Goal: Task Accomplishment & Management: Manage account settings

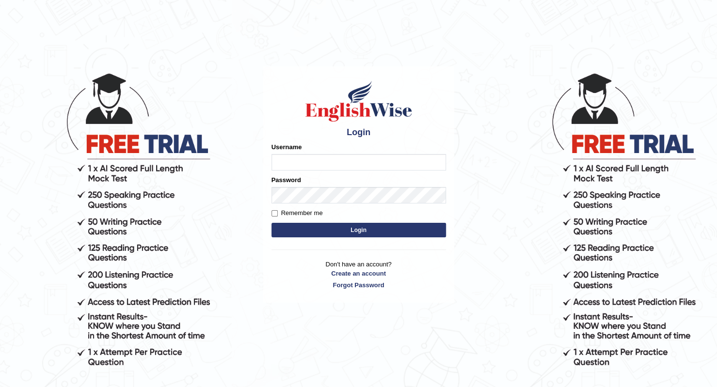
click at [337, 162] on input "Username" at bounding box center [358, 162] width 174 height 16
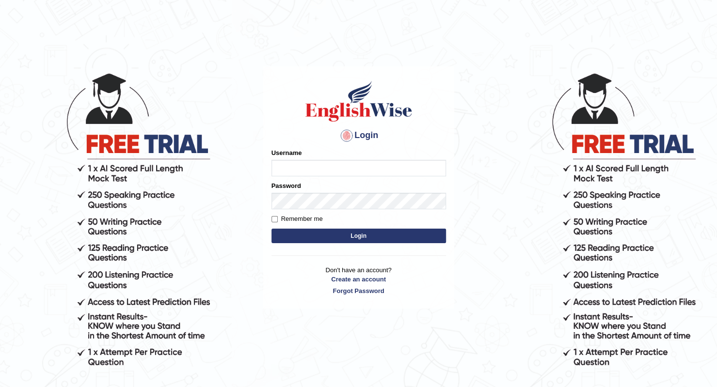
type input "esranr"
click at [343, 238] on button "Login" at bounding box center [358, 236] width 174 height 15
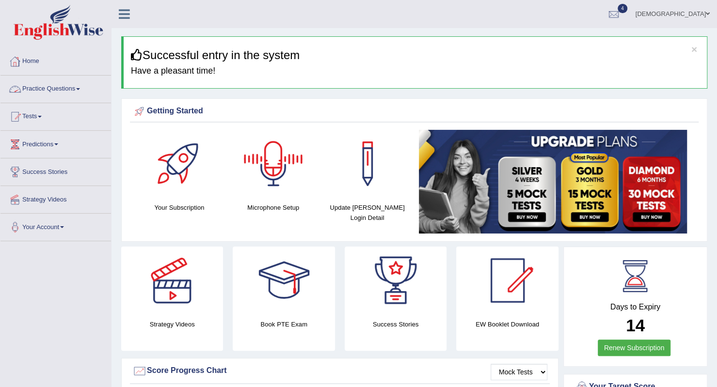
click at [62, 90] on link "Practice Questions" at bounding box center [55, 88] width 110 height 24
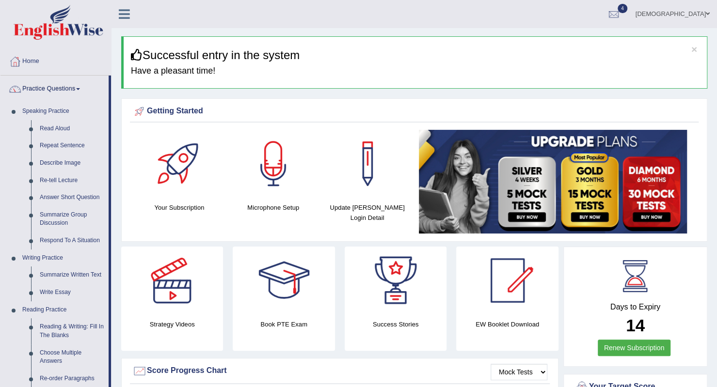
click at [58, 87] on link "Practice Questions" at bounding box center [54, 88] width 108 height 24
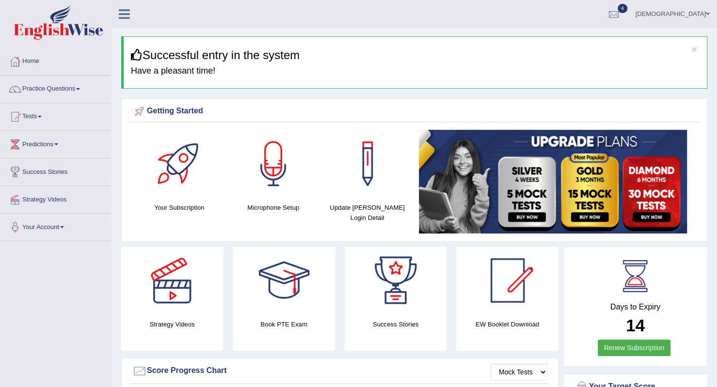
click at [51, 87] on link "Practice Questions" at bounding box center [55, 88] width 110 height 24
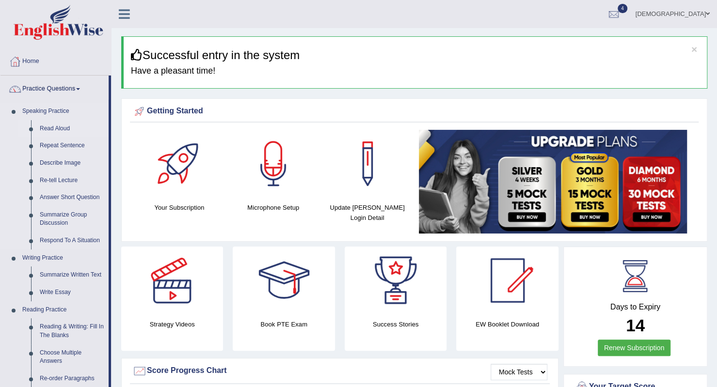
click at [52, 128] on link "Read Aloud" at bounding box center [71, 128] width 73 height 17
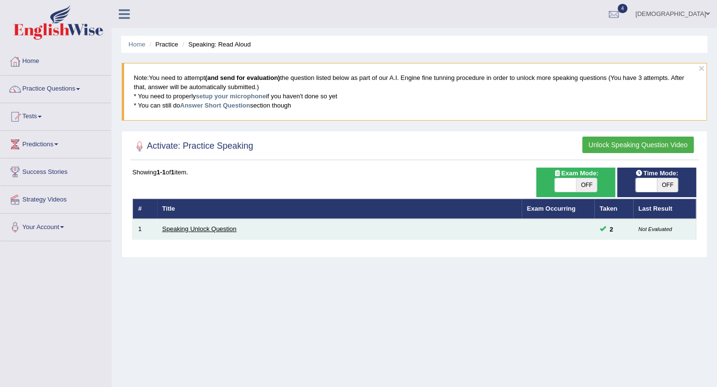
click at [206, 227] on link "Speaking Unlock Question" at bounding box center [199, 228] width 74 height 7
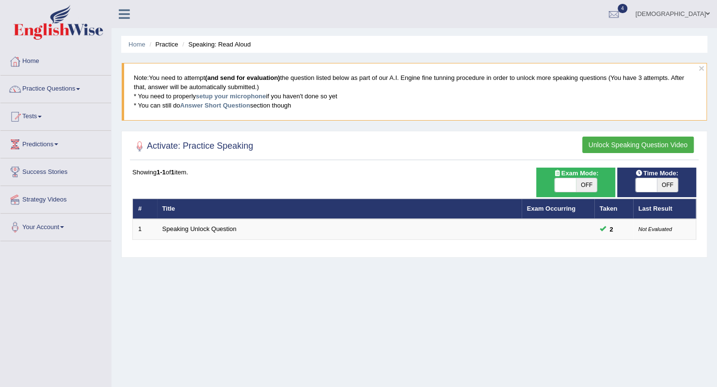
click at [644, 188] on span at bounding box center [645, 185] width 21 height 14
checkbox input "true"
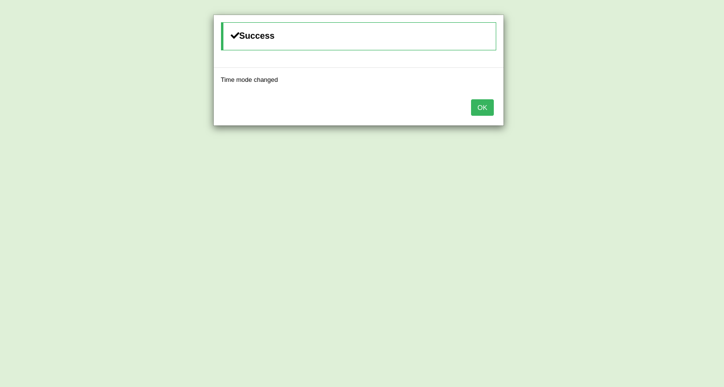
click at [490, 106] on button "OK" at bounding box center [482, 107] width 22 height 16
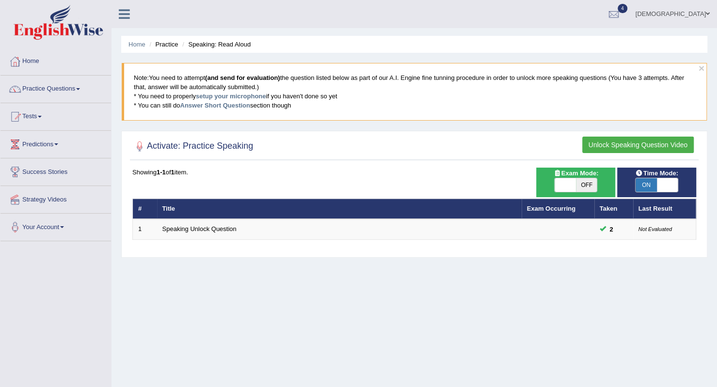
click at [564, 184] on span at bounding box center [564, 185] width 21 height 14
checkbox input "true"
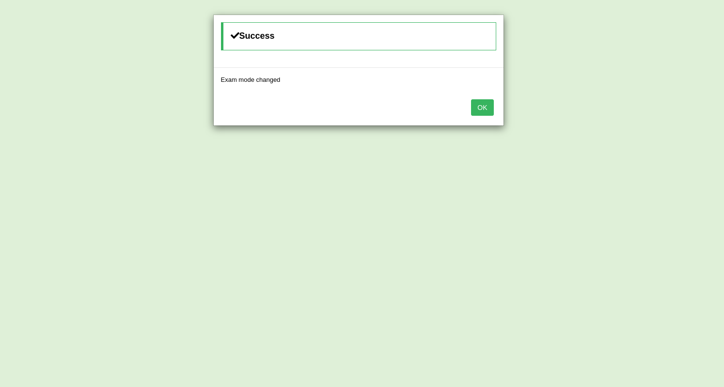
drag, startPoint x: 480, startPoint y: 110, endPoint x: 489, endPoint y: 149, distance: 39.5
click at [480, 110] on button "OK" at bounding box center [482, 107] width 22 height 16
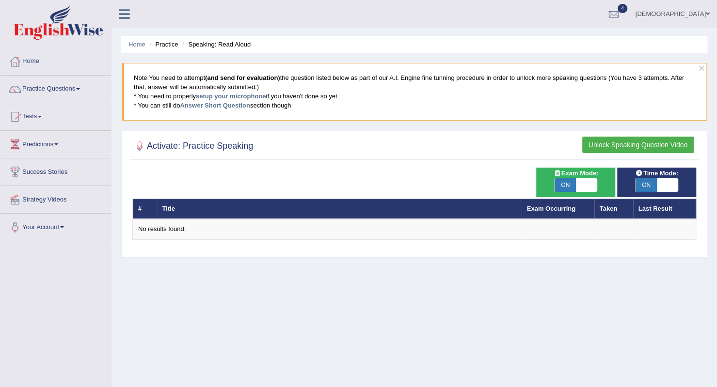
click at [584, 186] on span at bounding box center [586, 185] width 21 height 14
checkbox input "false"
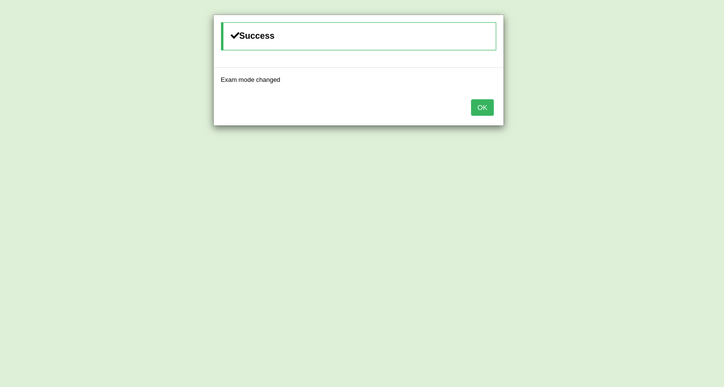
click at [481, 111] on button "OK" at bounding box center [482, 107] width 22 height 16
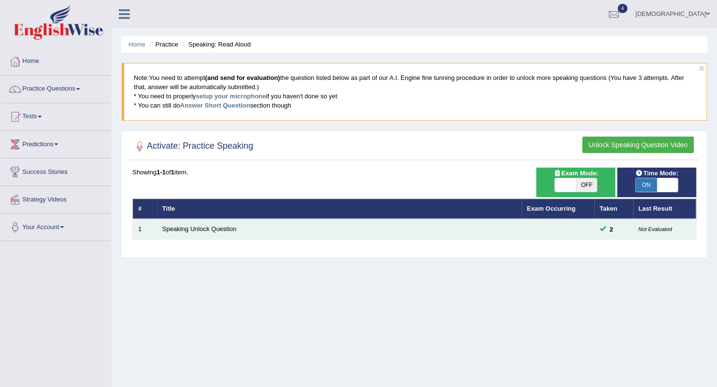
click at [182, 223] on td "Speaking Unlock Question" at bounding box center [339, 229] width 364 height 20
click at [184, 227] on link "Speaking Unlock Question" at bounding box center [199, 228] width 74 height 7
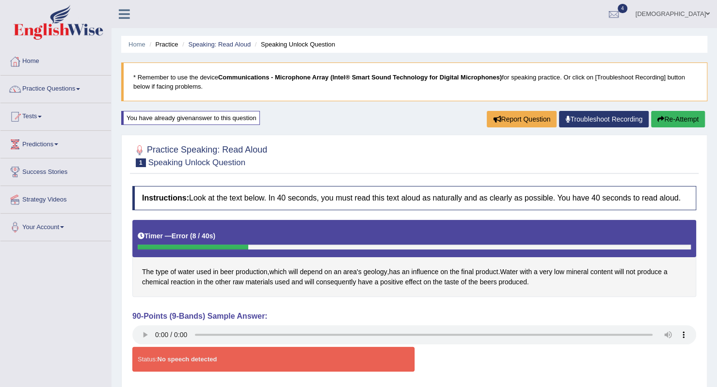
click at [602, 122] on link "Troubleshoot Recording" at bounding box center [604, 119] width 90 height 16
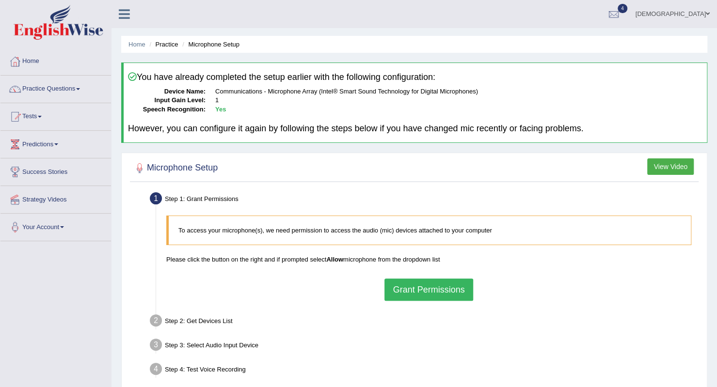
click at [428, 293] on button "Grant Permissions" at bounding box center [428, 290] width 88 height 22
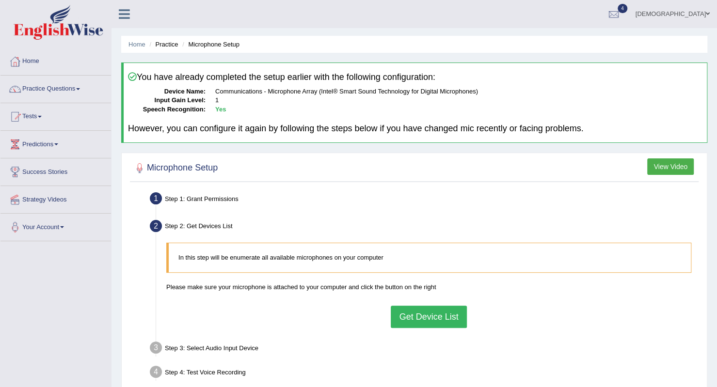
click at [420, 313] on button "Get Device List" at bounding box center [429, 317] width 76 height 22
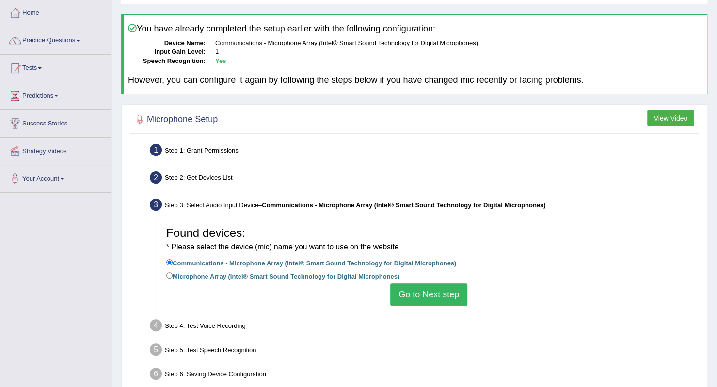
click at [425, 295] on button "Go to Next step" at bounding box center [428, 294] width 77 height 22
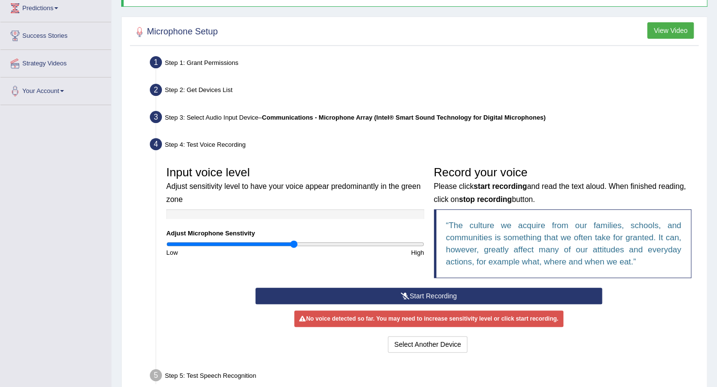
scroll to position [145, 0]
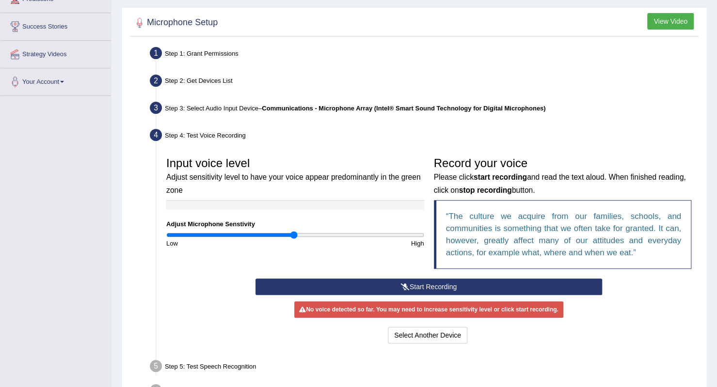
click at [392, 288] on button "Start Recording" at bounding box center [428, 287] width 346 height 16
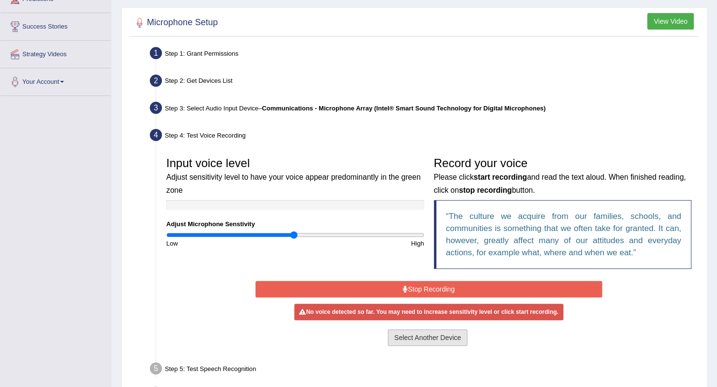
click at [406, 332] on button "Select Another Device" at bounding box center [427, 338] width 79 height 16
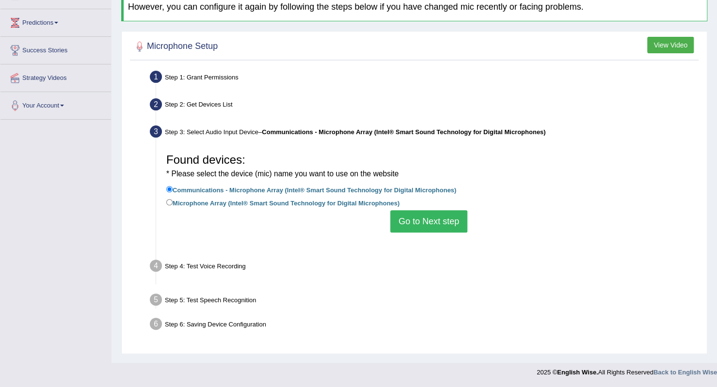
scroll to position [121, 0]
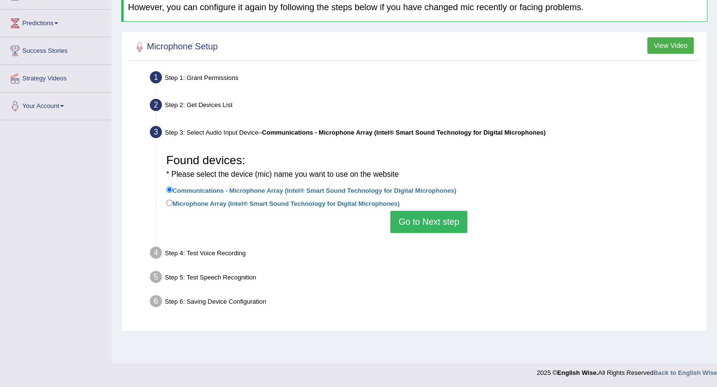
click at [277, 200] on label "Microphone Array (Intel® Smart Sound Technology for Digital Microphones)" at bounding box center [282, 203] width 233 height 11
click at [173, 200] on input "Microphone Array (Intel® Smart Sound Technology for Digital Microphones)" at bounding box center [169, 203] width 6 height 6
radio input "true"
click at [425, 222] on button "Go to Next step" at bounding box center [428, 222] width 77 height 22
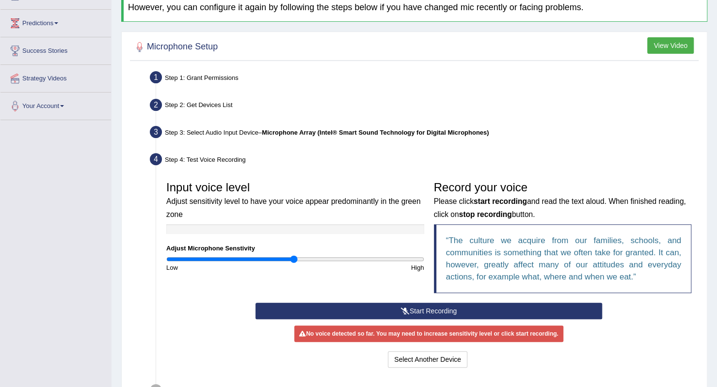
click at [392, 307] on button "Start Recording" at bounding box center [428, 311] width 346 height 16
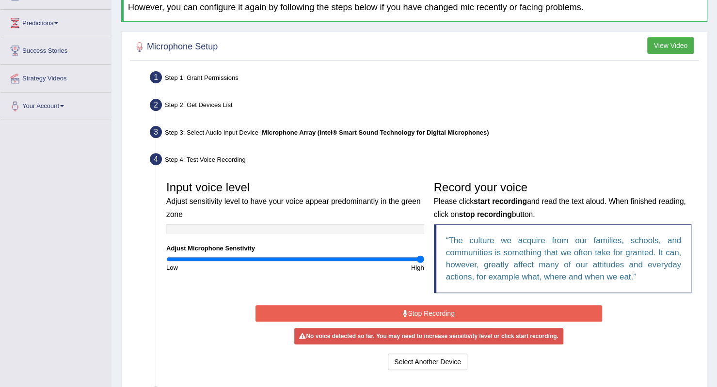
drag, startPoint x: 306, startPoint y: 257, endPoint x: 435, endPoint y: 259, distance: 128.9
click at [424, 259] on input "range" at bounding box center [295, 259] width 258 height 8
drag, startPoint x: 418, startPoint y: 258, endPoint x: 333, endPoint y: 282, distance: 88.1
type input "1.06"
click at [301, 261] on input "range" at bounding box center [295, 259] width 258 height 8
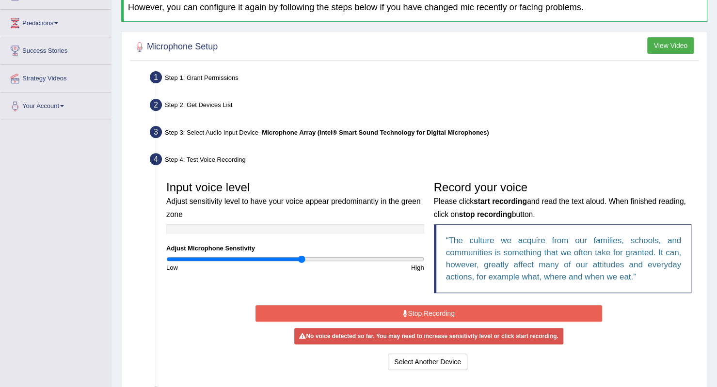
click at [391, 313] on button "Stop Recording" at bounding box center [428, 313] width 346 height 16
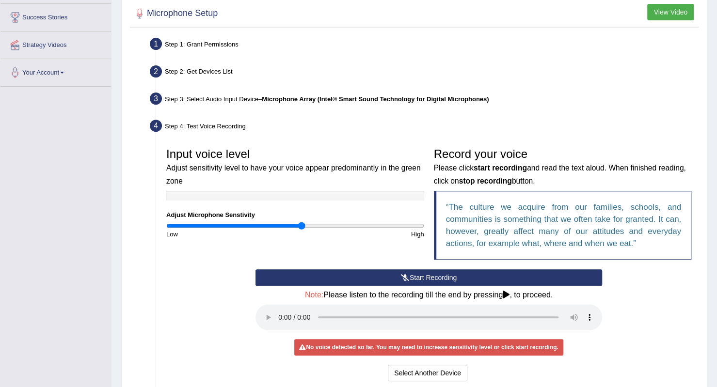
scroll to position [170, 0]
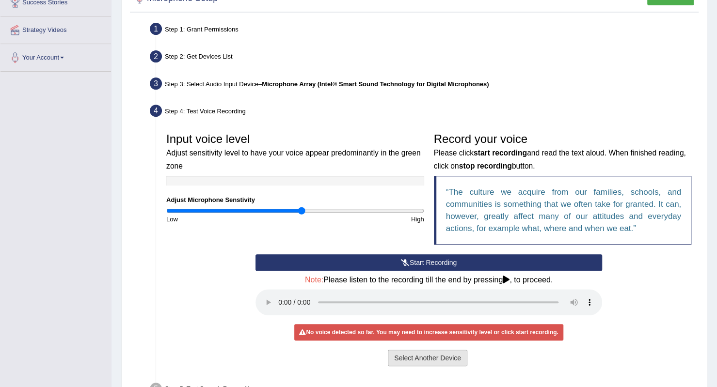
click at [433, 354] on button "Select Another Device" at bounding box center [427, 358] width 79 height 16
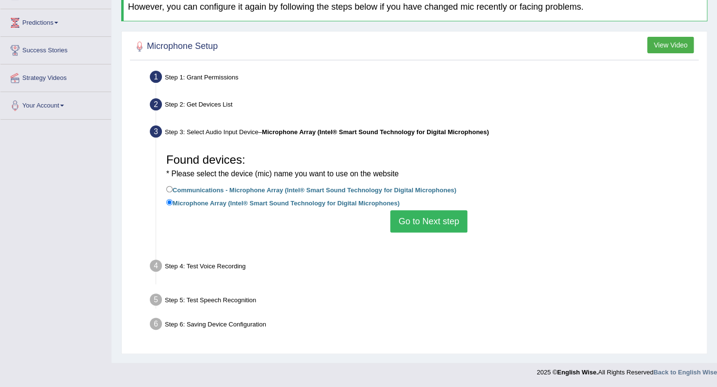
scroll to position [121, 0]
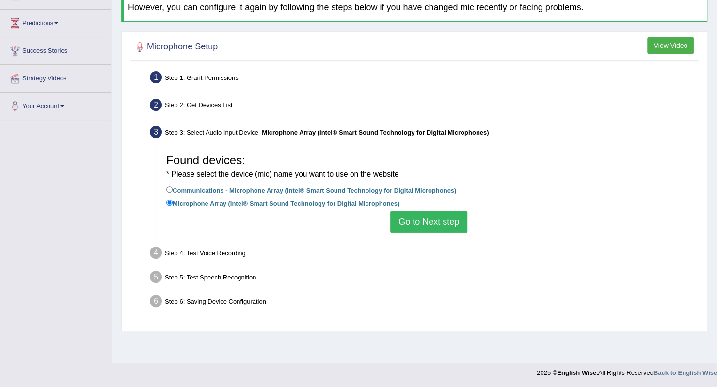
click at [275, 192] on label "Communications - Microphone Array (Intel® Smart Sound Technology for Digital Mi…" at bounding box center [311, 190] width 290 height 11
click at [173, 192] on input "Communications - Microphone Array (Intel® Smart Sound Technology for Digital Mi…" at bounding box center [169, 190] width 6 height 6
radio input "true"
click at [435, 223] on button "Go to Next step" at bounding box center [428, 222] width 77 height 22
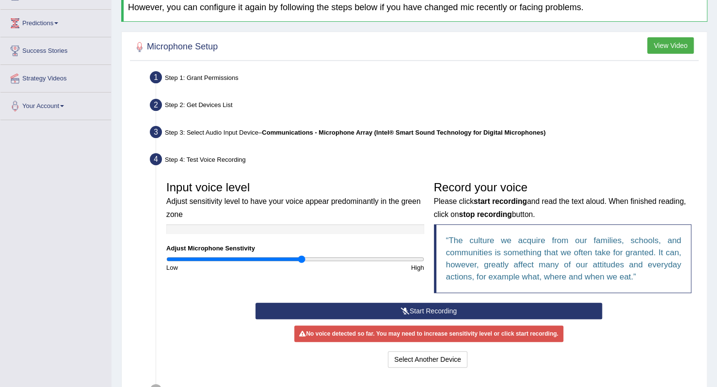
click at [412, 306] on button "Start Recording" at bounding box center [428, 311] width 346 height 16
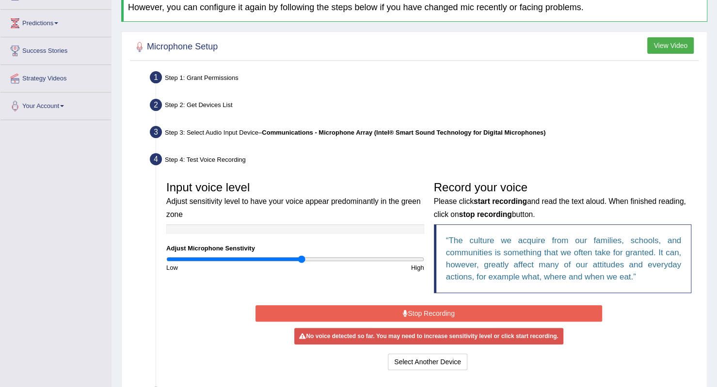
click at [428, 309] on button "Stop Recording" at bounding box center [428, 313] width 346 height 16
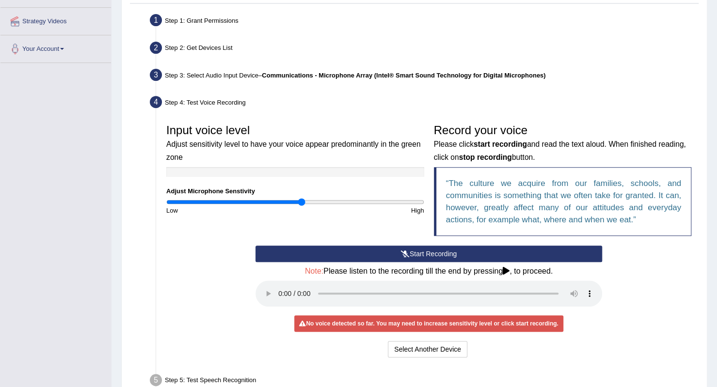
scroll to position [218, 0]
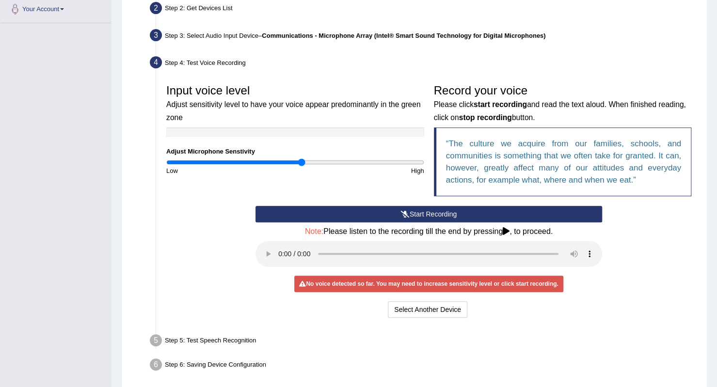
click at [253, 337] on div "Step 5: Test Speech Recognition" at bounding box center [423, 341] width 557 height 21
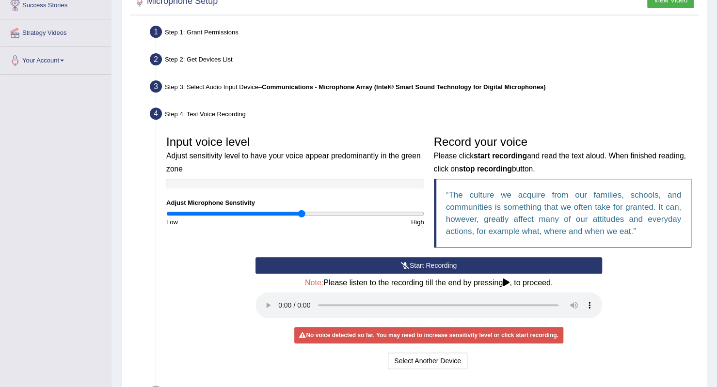
scroll to position [121, 0]
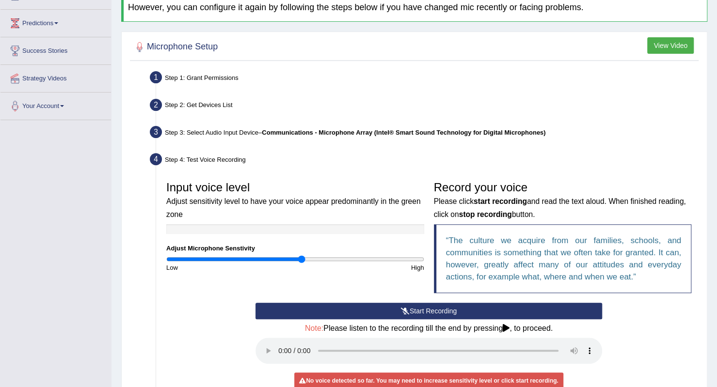
click at [676, 47] on button "View Video" at bounding box center [670, 45] width 47 height 16
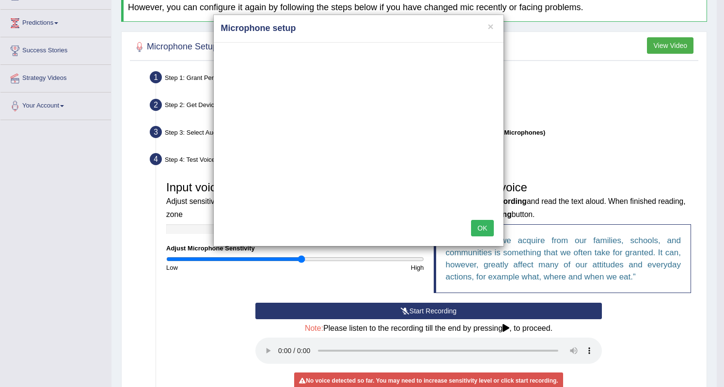
click at [482, 228] on button "OK" at bounding box center [482, 228] width 22 height 16
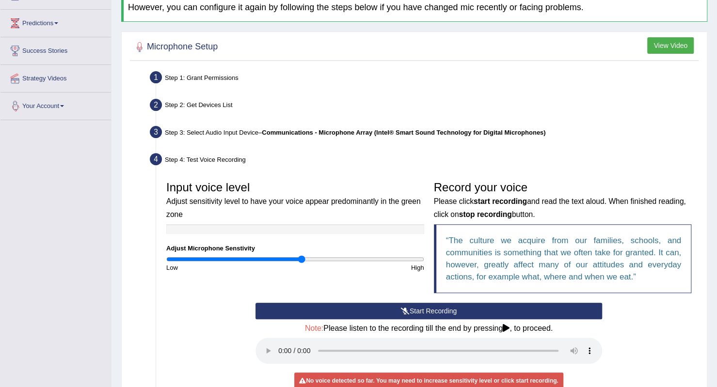
drag, startPoint x: 58, startPoint y: 104, endPoint x: 57, endPoint y: 114, distance: 10.2
click at [57, 104] on link "Your Account" at bounding box center [55, 105] width 110 height 24
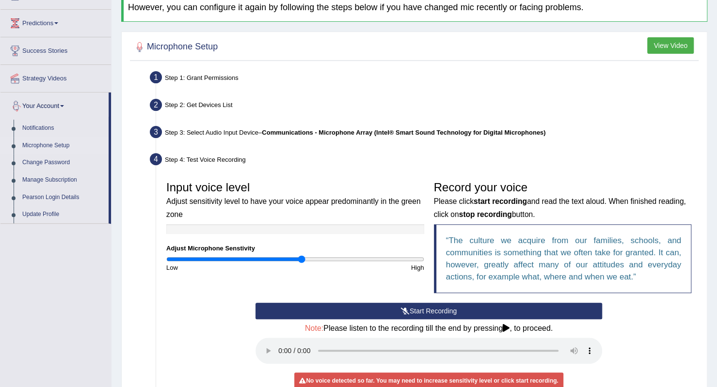
click at [53, 142] on link "Microphone Setup" at bounding box center [63, 145] width 91 height 17
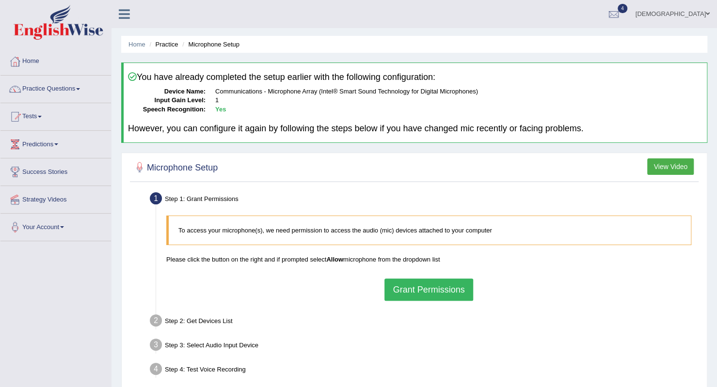
click at [430, 291] on button "Grant Permissions" at bounding box center [428, 290] width 88 height 22
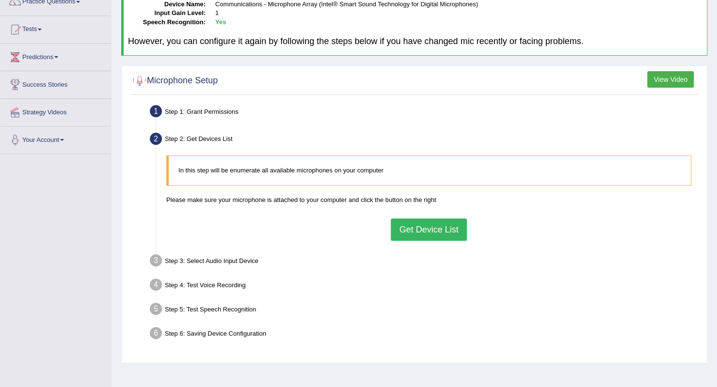
scroll to position [97, 0]
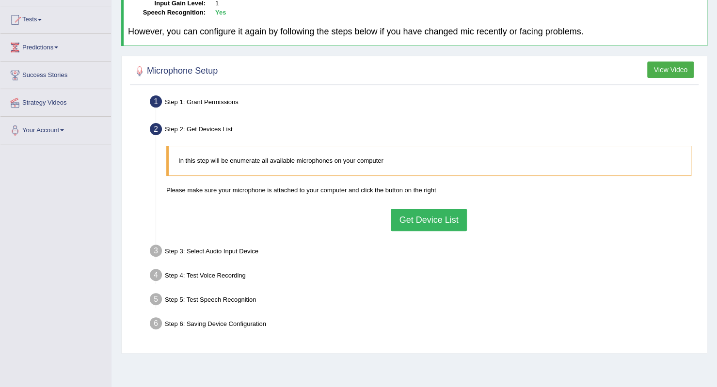
click at [430, 219] on button "Get Device List" at bounding box center [429, 220] width 76 height 22
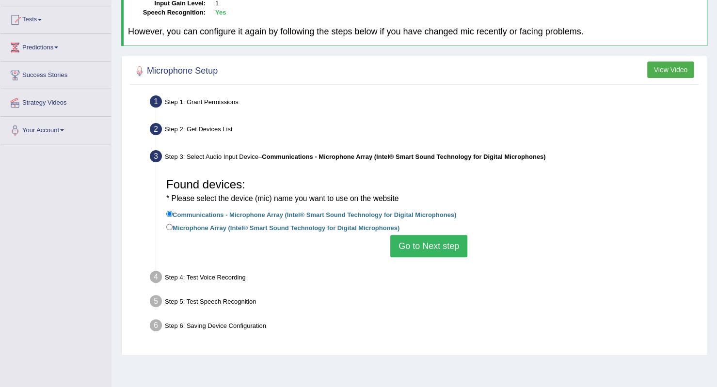
click at [430, 245] on button "Go to Next step" at bounding box center [428, 246] width 77 height 22
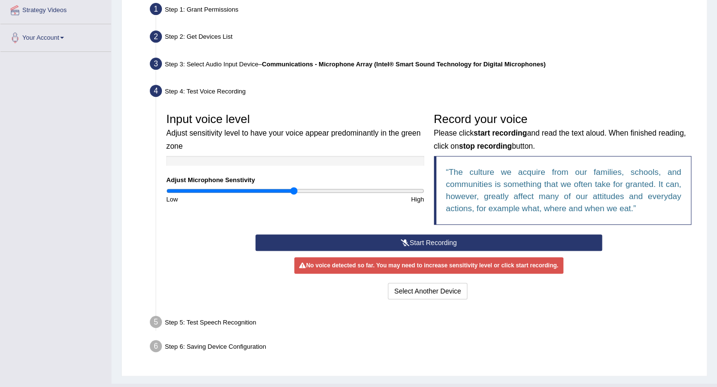
scroll to position [194, 0]
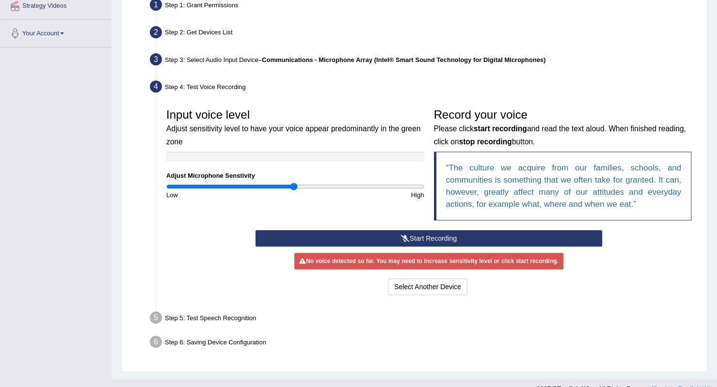
click at [423, 236] on button "Start Recording" at bounding box center [428, 238] width 346 height 16
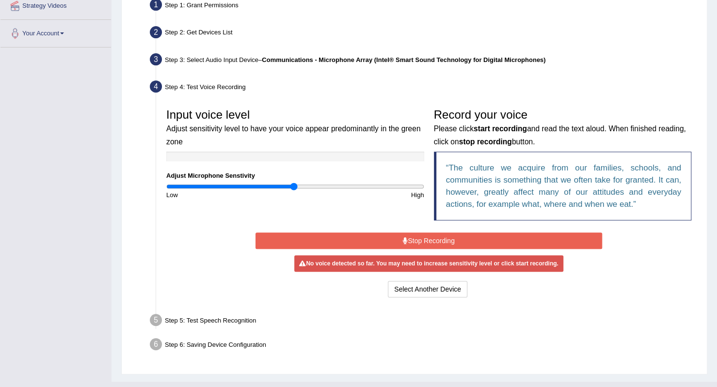
click at [423, 236] on button "Stop Recording" at bounding box center [428, 241] width 346 height 16
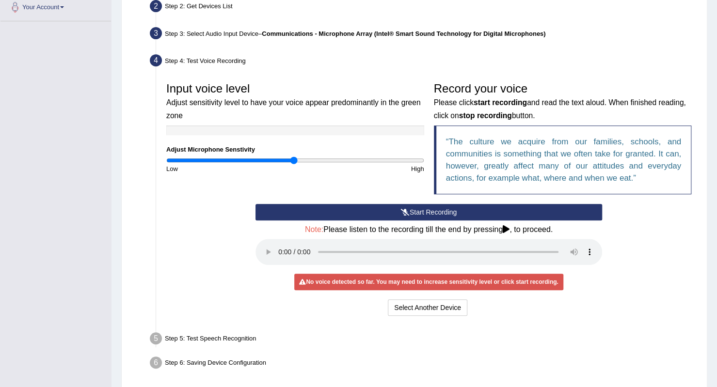
scroll to position [242, 0]
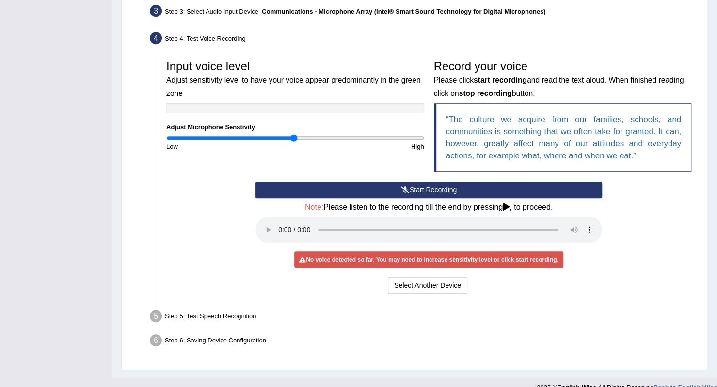
click at [504, 207] on icon at bounding box center [506, 207] width 7 height 8
click at [436, 288] on button "Select Another Device" at bounding box center [427, 285] width 79 height 16
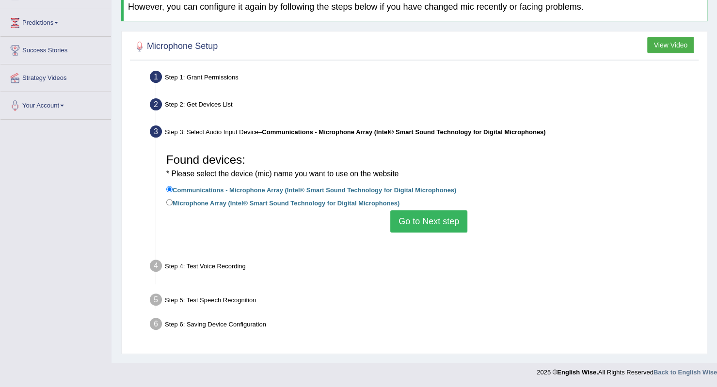
scroll to position [121, 0]
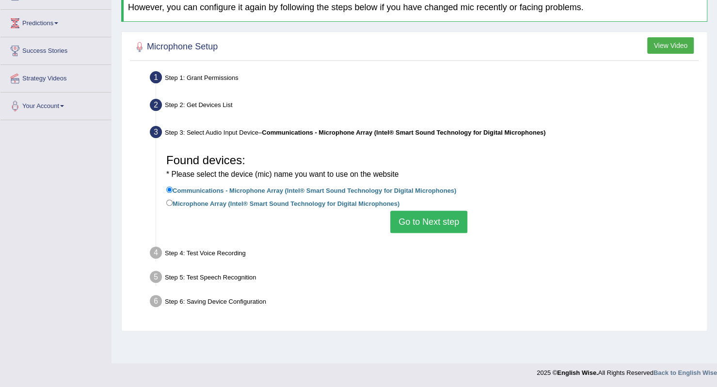
click at [416, 216] on button "Go to Next step" at bounding box center [428, 222] width 77 height 22
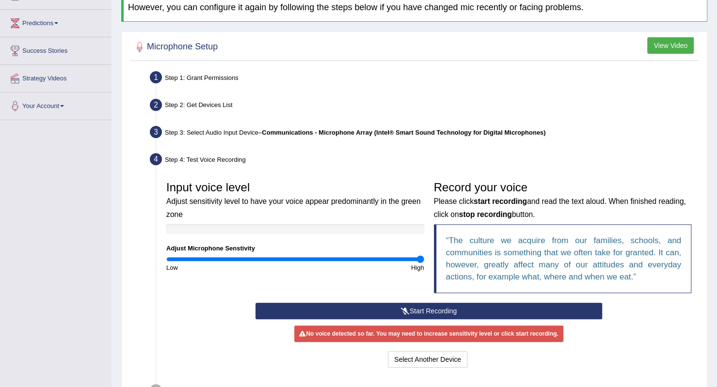
drag, startPoint x: 293, startPoint y: 257, endPoint x: 454, endPoint y: 260, distance: 160.4
type input "2"
click at [424, 260] on input "range" at bounding box center [295, 259] width 258 height 8
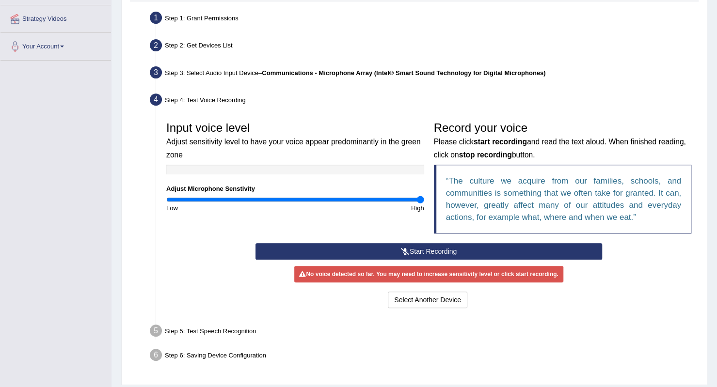
scroll to position [208, 0]
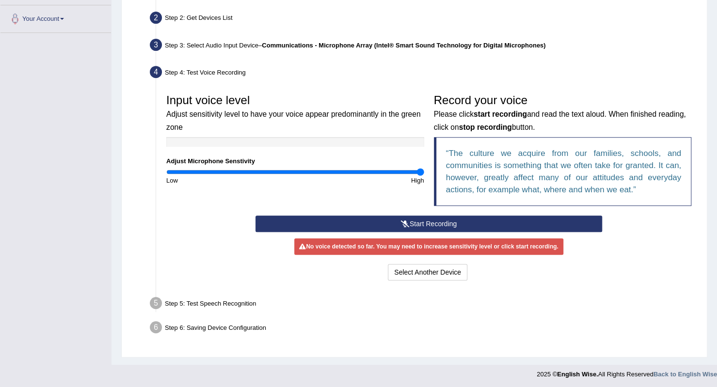
drag, startPoint x: 303, startPoint y: 245, endPoint x: 574, endPoint y: 257, distance: 270.7
click at [561, 246] on div "No voice detected so far. You may need to increase sensitivity level or click s…" at bounding box center [428, 246] width 268 height 16
drag, startPoint x: 574, startPoint y: 257, endPoint x: 583, endPoint y: 308, distance: 51.2
click at [574, 257] on div "Start Recording Stop Recording Note: Please listen to the recording till the en…" at bounding box center [429, 249] width 356 height 67
drag, startPoint x: 576, startPoint y: 329, endPoint x: 574, endPoint y: 324, distance: 5.2
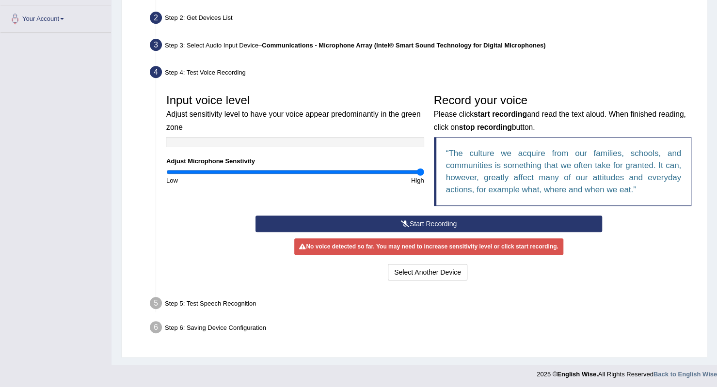
click at [576, 329] on div "Step 6: Saving Device Configuration" at bounding box center [423, 328] width 557 height 21
click at [357, 314] on ul "Step 1: Grant Permissions To access your microphone(s), we need permission to a…" at bounding box center [414, 160] width 564 height 358
click at [357, 311] on div "Step 5: Test Speech Recognition" at bounding box center [423, 304] width 557 height 21
drag, startPoint x: 438, startPoint y: 267, endPoint x: 433, endPoint y: 266, distance: 4.9
click at [438, 267] on button "Select Another Device" at bounding box center [427, 272] width 79 height 16
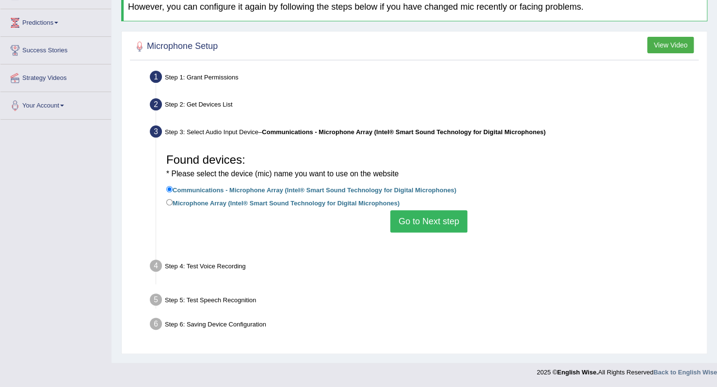
scroll to position [121, 0]
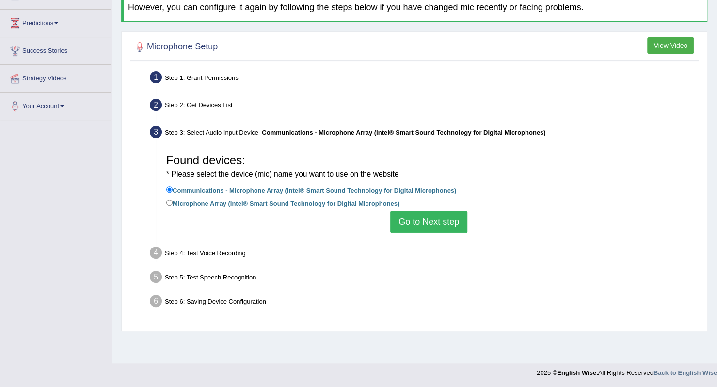
click at [262, 205] on label "Microphone Array (Intel® Smart Sound Technology for Digital Microphones)" at bounding box center [282, 203] width 233 height 11
click at [173, 205] on input "Microphone Array (Intel® Smart Sound Technology for Digital Microphones)" at bounding box center [169, 203] width 6 height 6
radio input "true"
click at [425, 220] on button "Go to Next step" at bounding box center [428, 222] width 77 height 22
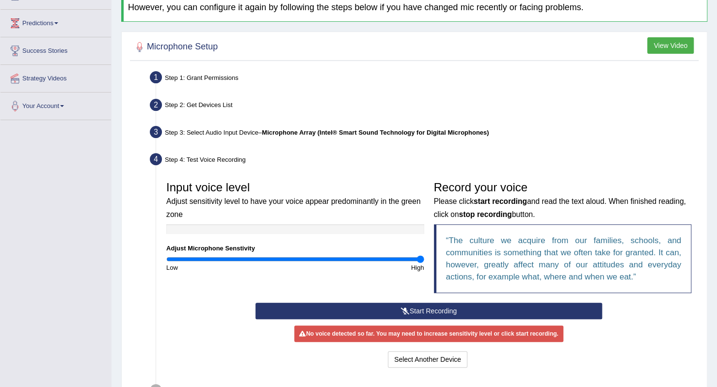
click at [391, 249] on div "Input voice level Adjust sensitivity level to have your voice appear predominan…" at bounding box center [294, 224] width 267 height 96
click at [426, 362] on button "Select Another Device" at bounding box center [427, 359] width 79 height 16
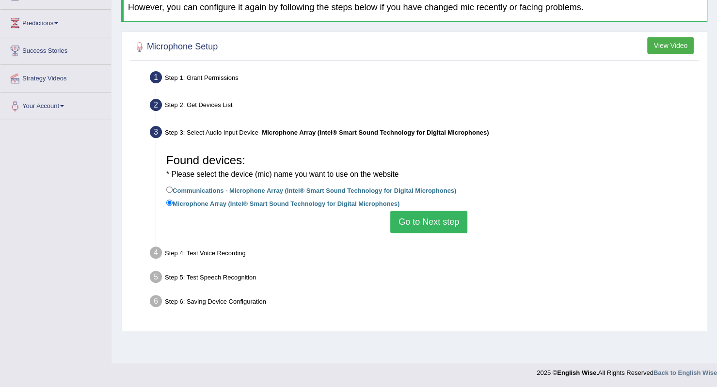
click at [254, 188] on label "Communications - Microphone Array (Intel® Smart Sound Technology for Digital Mi…" at bounding box center [311, 190] width 290 height 11
click at [173, 188] on input "Communications - Microphone Array (Intel® Smart Sound Technology for Digital Mi…" at bounding box center [169, 190] width 6 height 6
radio input "true"
click at [433, 225] on button "Go to Next step" at bounding box center [428, 222] width 77 height 22
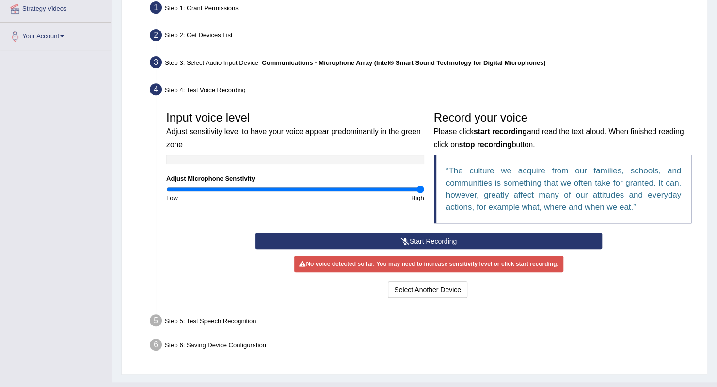
scroll to position [111, 0]
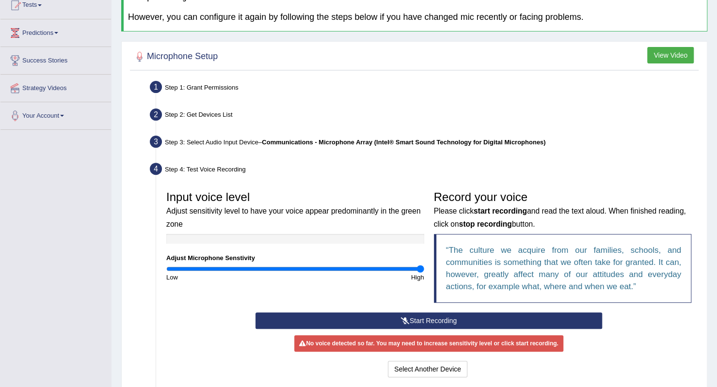
click at [676, 60] on button "View Video" at bounding box center [670, 55] width 47 height 16
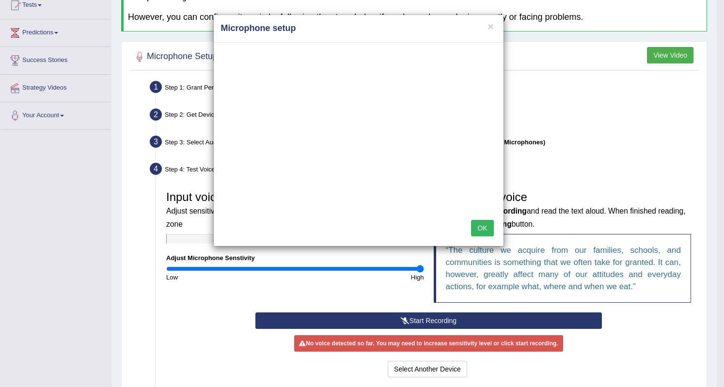
click at [479, 216] on div "OK" at bounding box center [359, 229] width 290 height 34
click at [485, 227] on button "OK" at bounding box center [482, 228] width 22 height 16
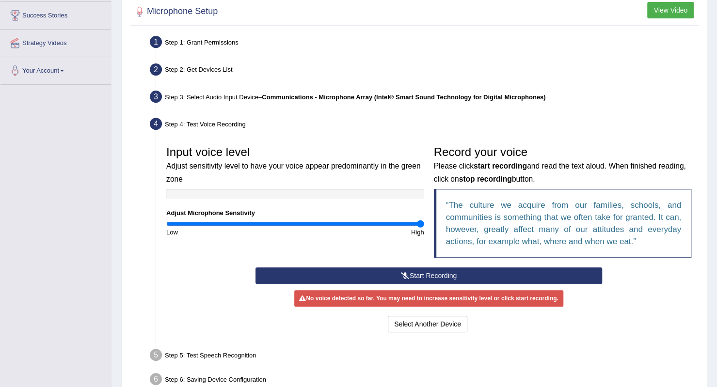
scroll to position [208, 0]
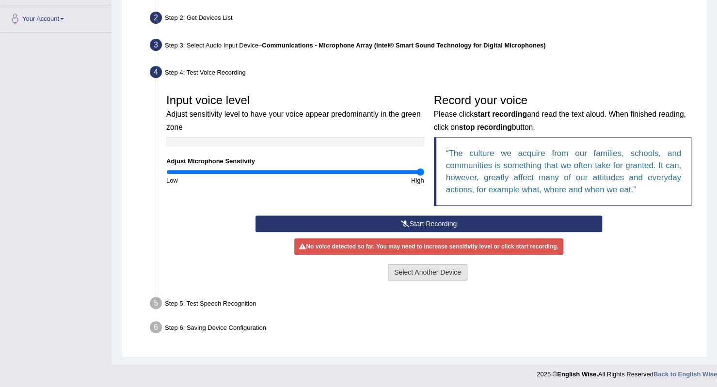
click at [430, 271] on button "Select Another Device" at bounding box center [427, 272] width 79 height 16
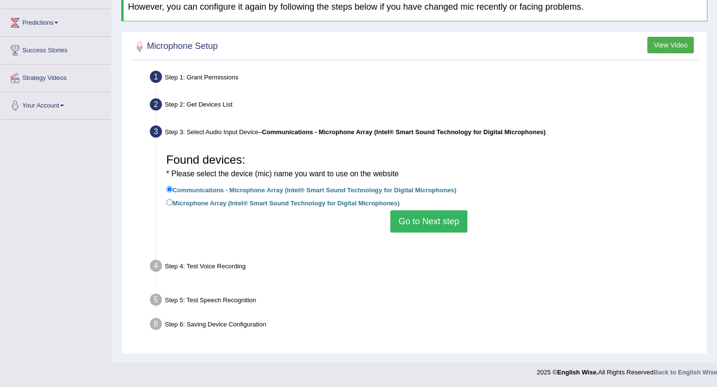
scroll to position [121, 0]
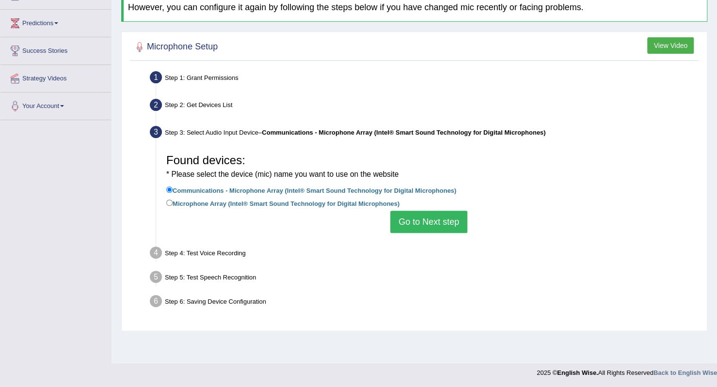
click at [307, 206] on label "Microphone Array (Intel® Smart Sound Technology for Digital Microphones)" at bounding box center [282, 203] width 233 height 11
click at [173, 206] on input "Microphone Array (Intel® Smart Sound Technology for Digital Microphones)" at bounding box center [169, 203] width 6 height 6
radio input "true"
click at [422, 219] on button "Go to Next step" at bounding box center [428, 222] width 77 height 22
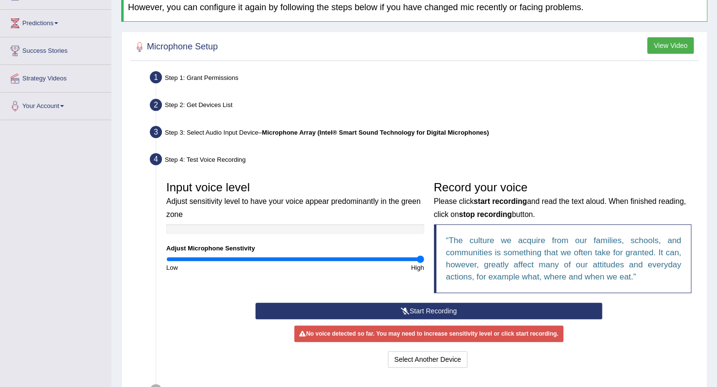
click at [236, 230] on div at bounding box center [295, 229] width 258 height 10
drag, startPoint x: 284, startPoint y: 255, endPoint x: 317, endPoint y: 259, distance: 33.2
click at [284, 256] on input "range" at bounding box center [295, 259] width 258 height 8
click at [469, 258] on blockquote "The culture we acquire from our families, schools, and communities is something…" at bounding box center [563, 258] width 258 height 69
drag, startPoint x: 347, startPoint y: 258, endPoint x: 394, endPoint y: 266, distance: 48.0
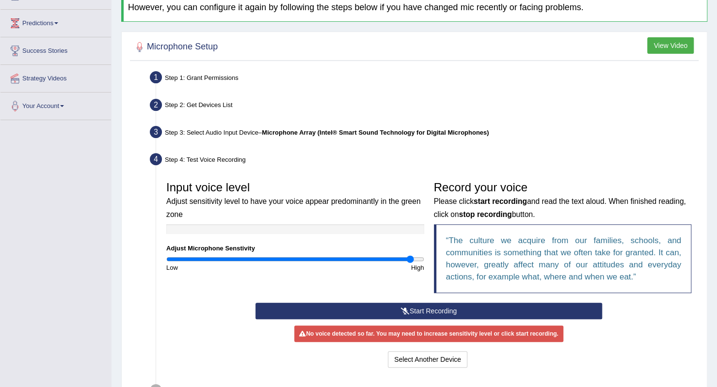
type input "1.92"
click at [410, 257] on input "range" at bounding box center [295, 259] width 258 height 8
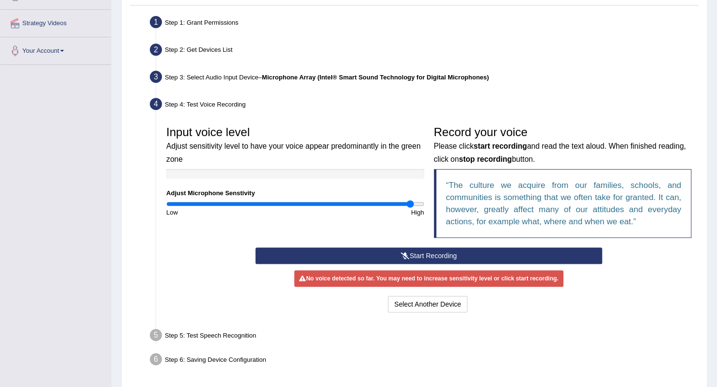
scroll to position [208, 0]
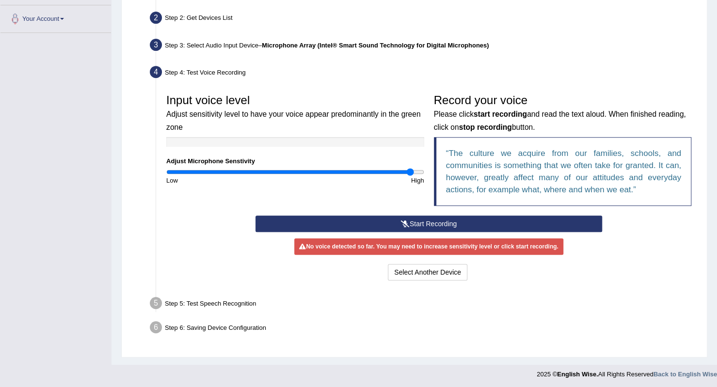
click at [367, 226] on button "Start Recording" at bounding box center [428, 224] width 346 height 16
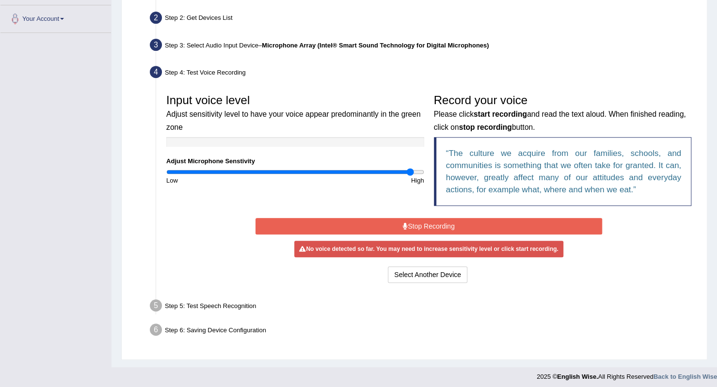
click at [410, 225] on button "Stop Recording" at bounding box center [428, 226] width 346 height 16
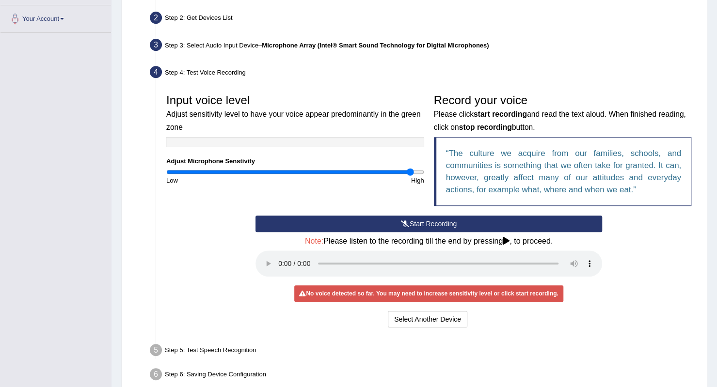
drag, startPoint x: 509, startPoint y: 239, endPoint x: 424, endPoint y: 252, distance: 86.2
click at [509, 239] on icon at bounding box center [506, 241] width 7 height 8
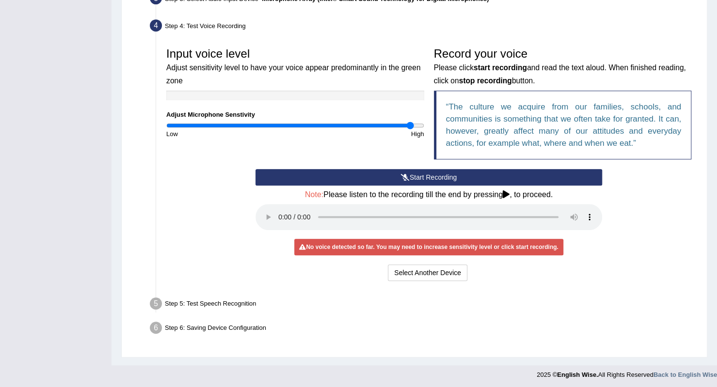
click at [252, 295] on div "Step 5: Test Speech Recognition" at bounding box center [423, 305] width 557 height 21
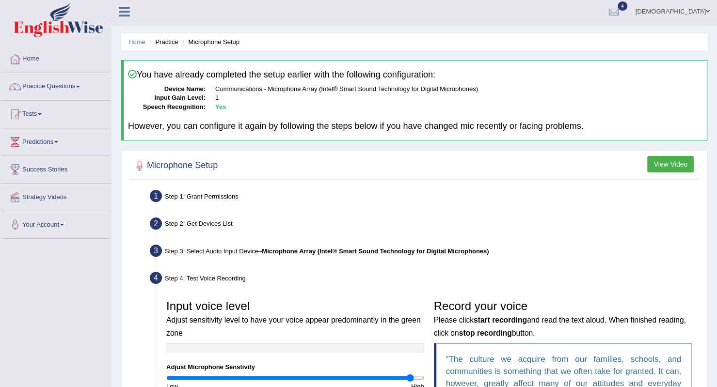
scroll to position [0, 0]
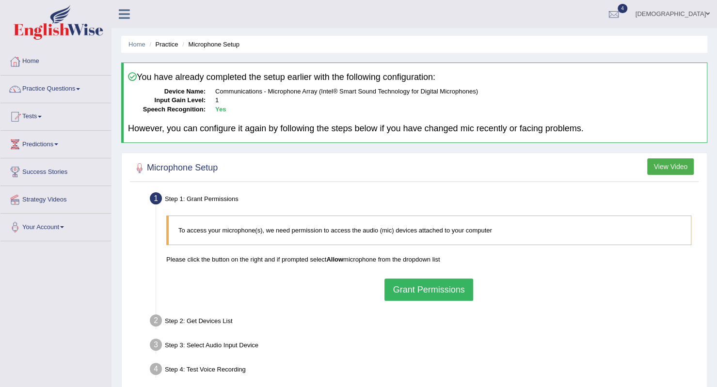
click at [447, 283] on button "Grant Permissions" at bounding box center [428, 290] width 88 height 22
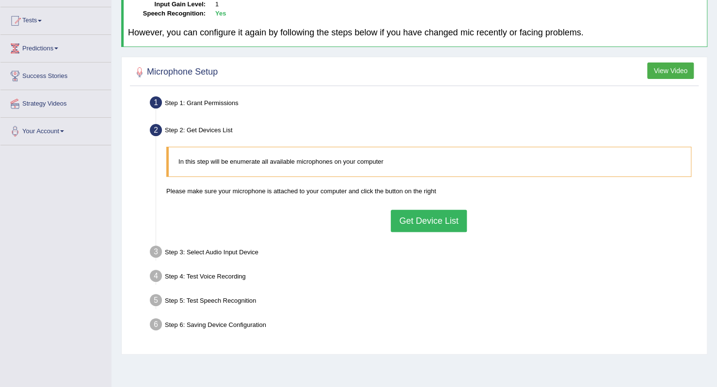
scroll to position [97, 0]
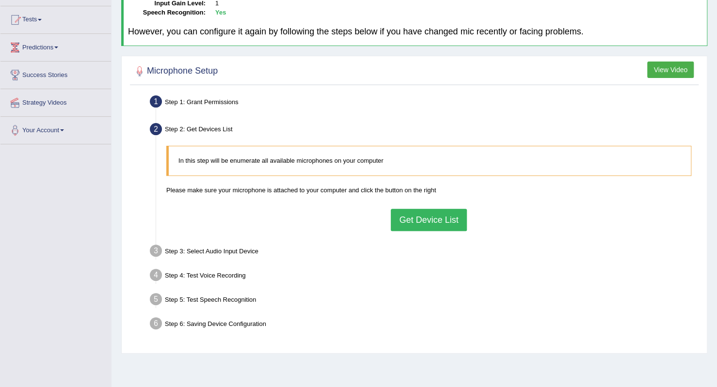
click at [426, 229] on button "Get Device List" at bounding box center [429, 220] width 76 height 22
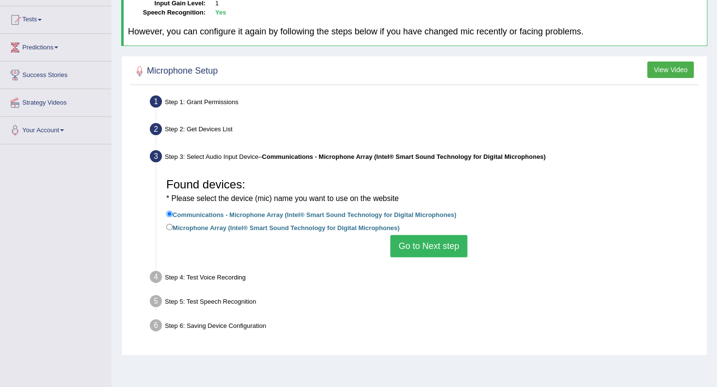
click at [426, 248] on button "Go to Next step" at bounding box center [428, 246] width 77 height 22
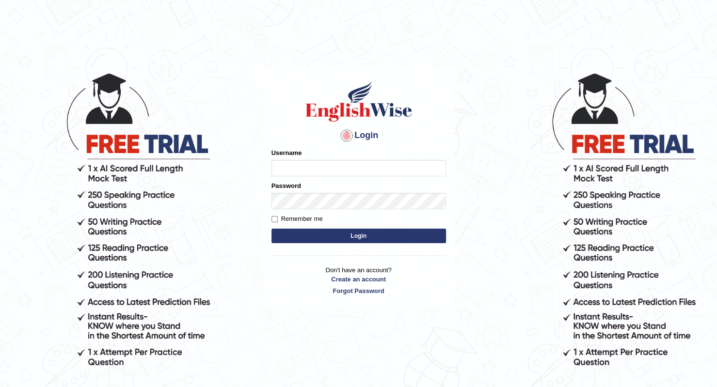
drag, startPoint x: 352, startPoint y: 167, endPoint x: 352, endPoint y: 173, distance: 5.8
click at [352, 167] on input "Username" at bounding box center [358, 168] width 174 height 16
type input "esranr"
click at [329, 241] on button "Login" at bounding box center [358, 236] width 174 height 15
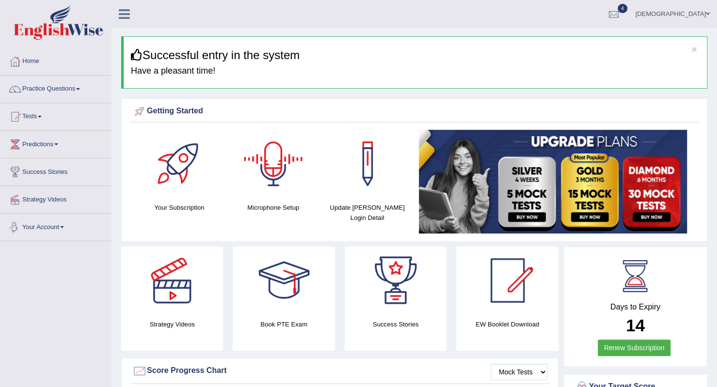
click at [47, 224] on link "Your Account" at bounding box center [55, 226] width 110 height 24
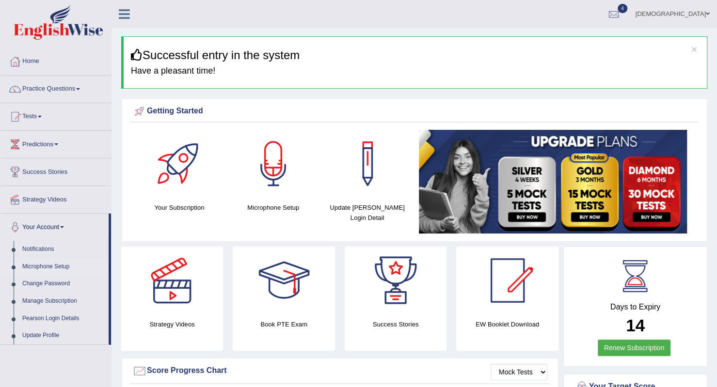
click at [46, 262] on link "Microphone Setup" at bounding box center [63, 266] width 91 height 17
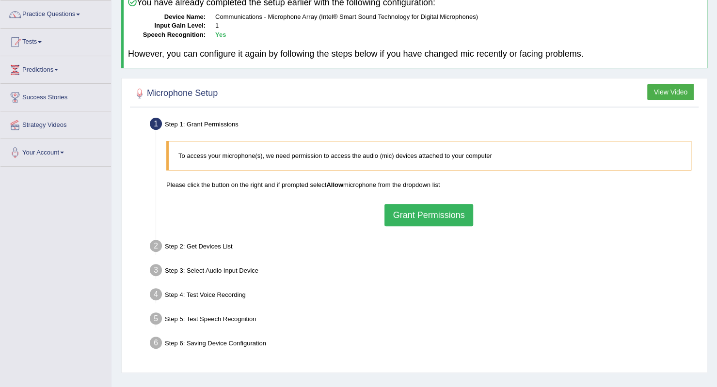
scroll to position [121, 0]
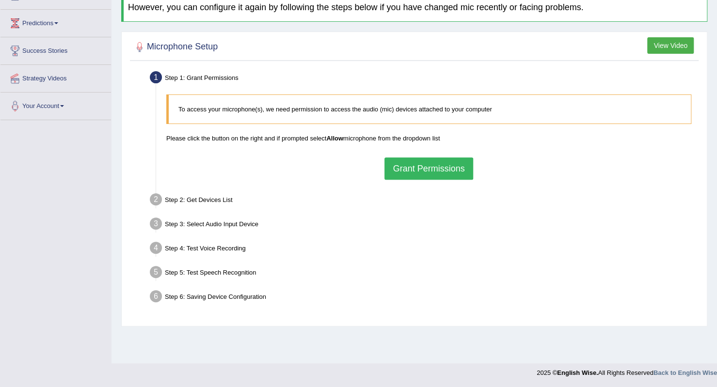
click at [427, 168] on button "Grant Permissions" at bounding box center [428, 168] width 88 height 22
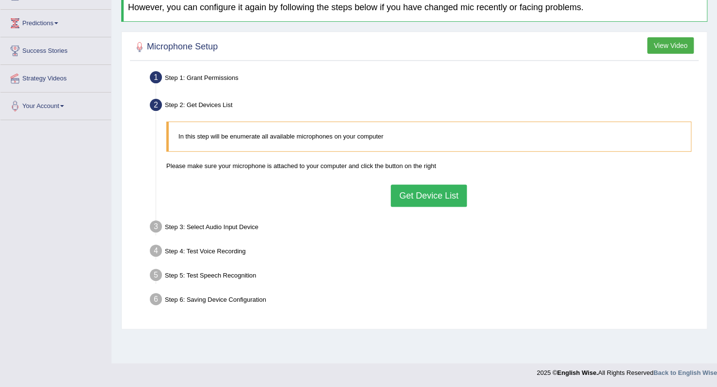
click at [416, 197] on button "Get Device List" at bounding box center [429, 196] width 76 height 22
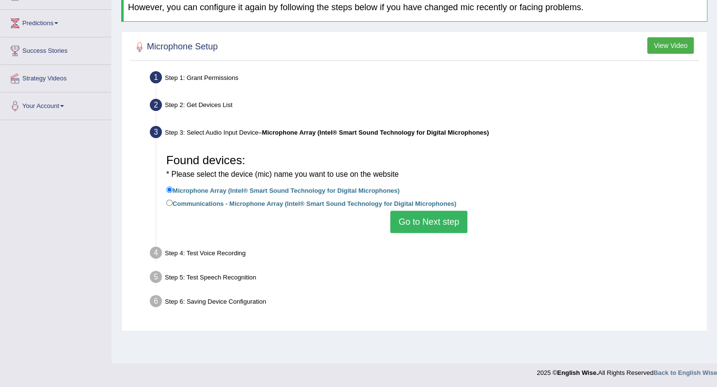
click at [415, 221] on button "Go to Next step" at bounding box center [428, 222] width 77 height 22
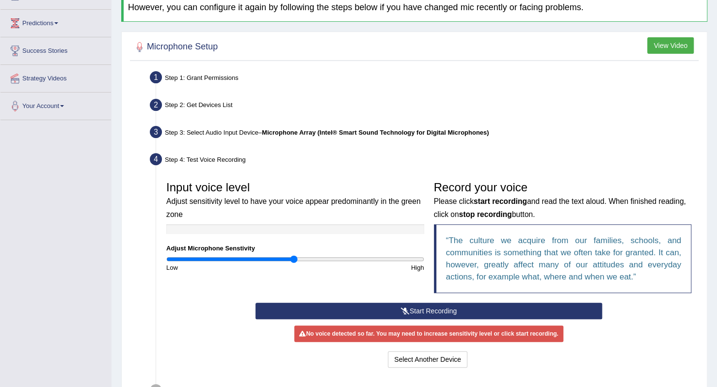
scroll to position [170, 0]
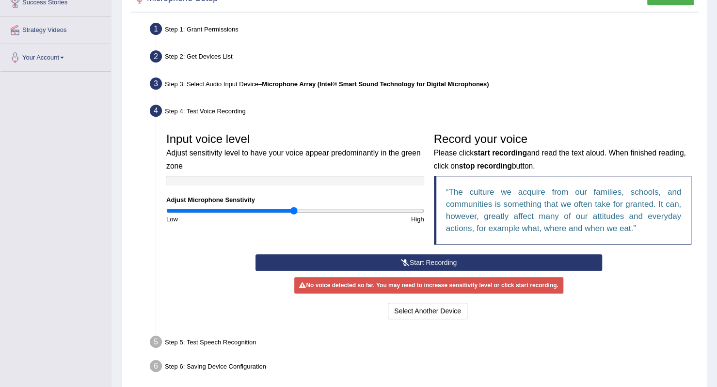
click at [401, 300] on div "Start Recording Stop Recording Note: Please listen to the recording till the en…" at bounding box center [429, 287] width 356 height 67
click at [403, 307] on button "Select Another Device" at bounding box center [427, 311] width 79 height 16
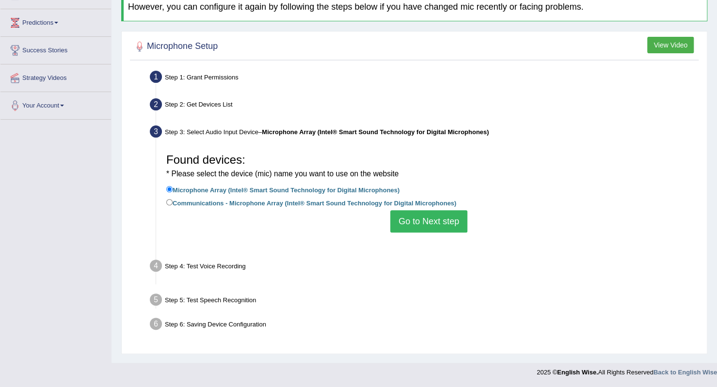
scroll to position [121, 0]
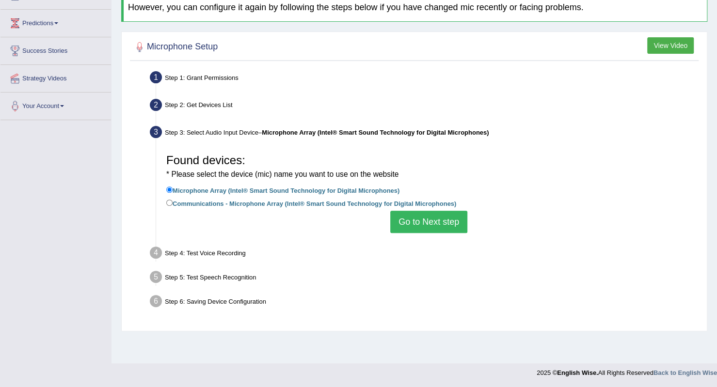
click at [229, 203] on label "Communications - Microphone Array (Intel® Smart Sound Technology for Digital Mi…" at bounding box center [311, 203] width 290 height 11
click at [173, 203] on input "Communications - Microphone Array (Intel® Smart Sound Technology for Digital Mi…" at bounding box center [169, 203] width 6 height 6
radio input "true"
click at [435, 219] on button "Go to Next step" at bounding box center [428, 222] width 77 height 22
